Goal: Use online tool/utility

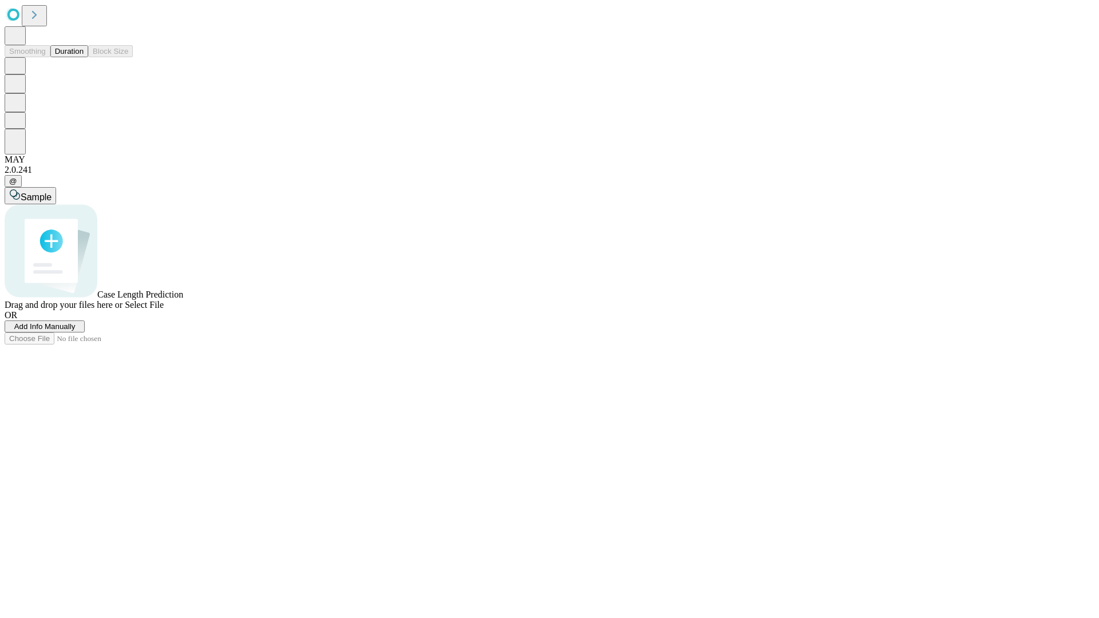
click at [84, 57] on button "Duration" at bounding box center [69, 51] width 38 height 12
click at [52, 192] on span "Sample" at bounding box center [36, 197] width 31 height 10
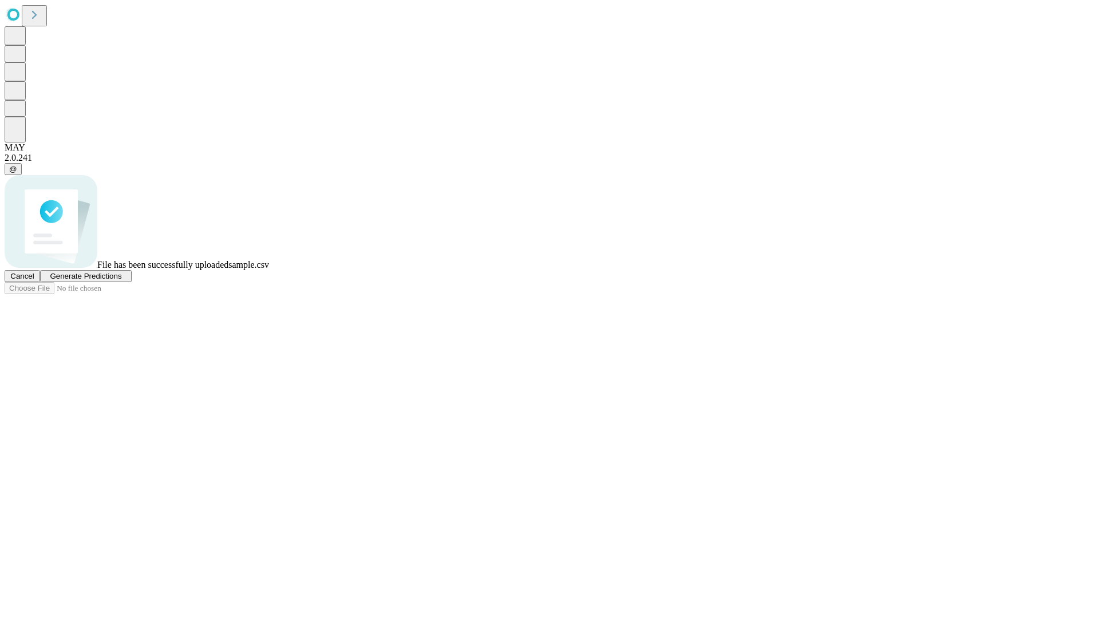
click at [121, 281] on span "Generate Predictions" at bounding box center [86, 276] width 72 height 9
